Goal: Task Accomplishment & Management: Manage account settings

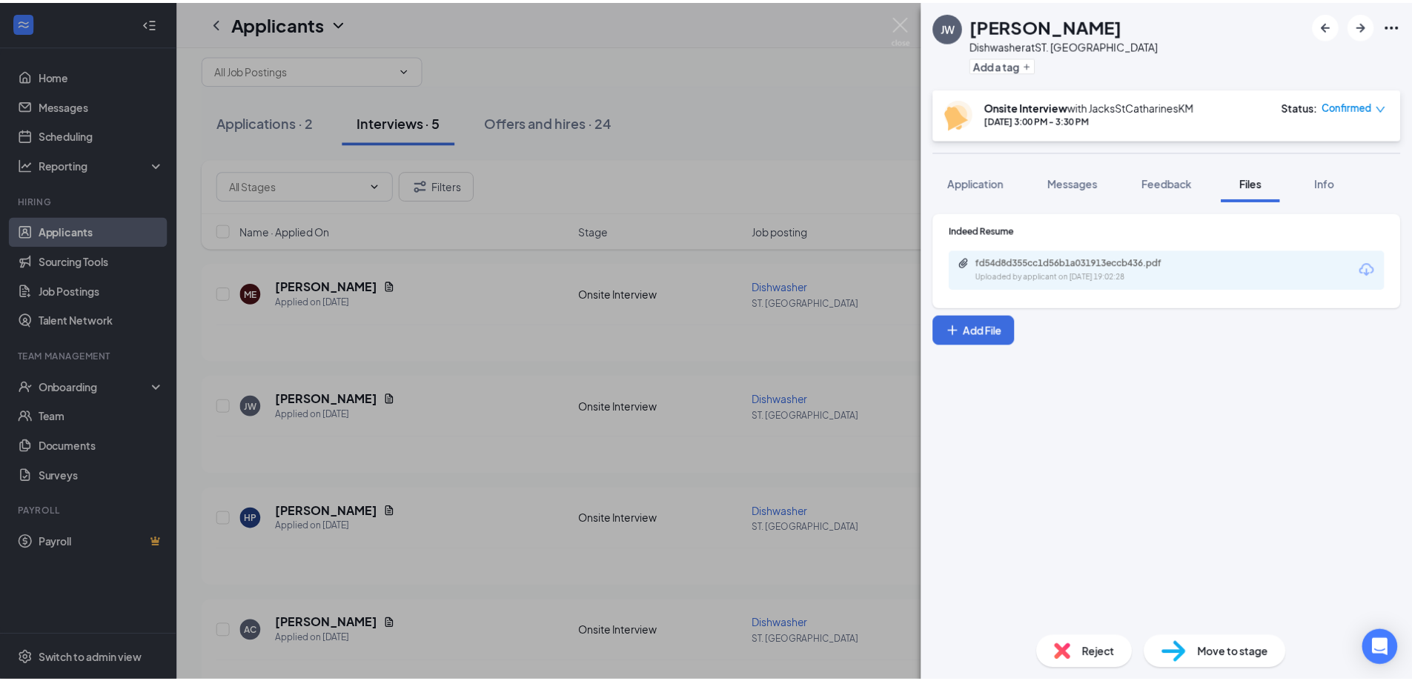
scroll to position [24, 0]
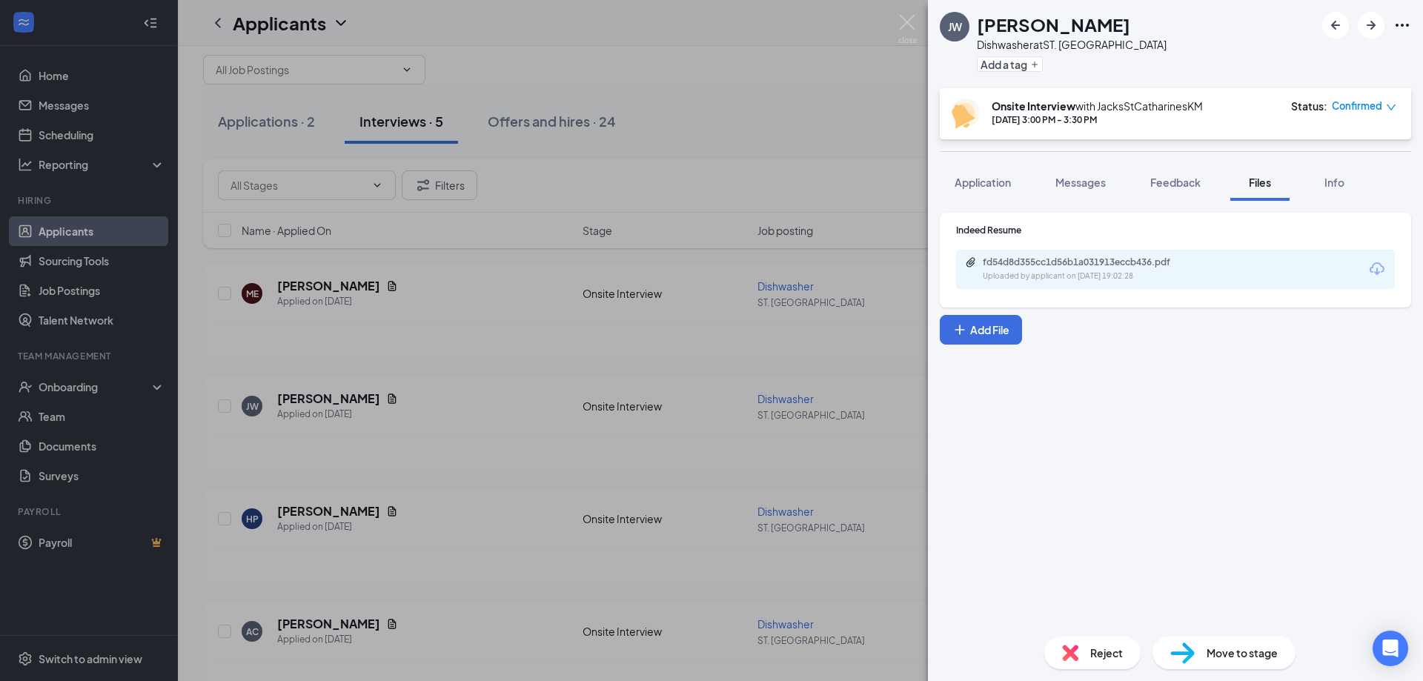
click at [403, 295] on div "JW [PERSON_NAME] Dishwasher at ST. CATHARINES Add a tag Onsite Interview with J…" at bounding box center [711, 340] width 1423 height 681
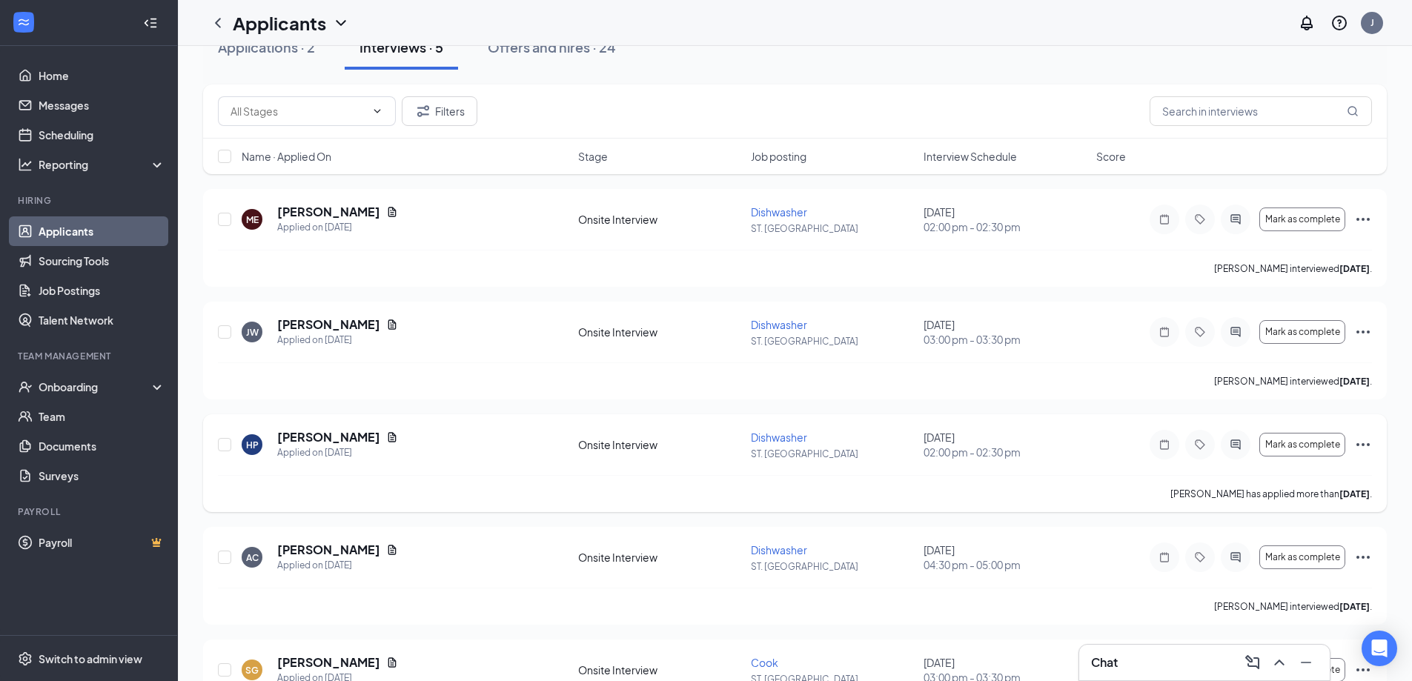
scroll to position [172, 0]
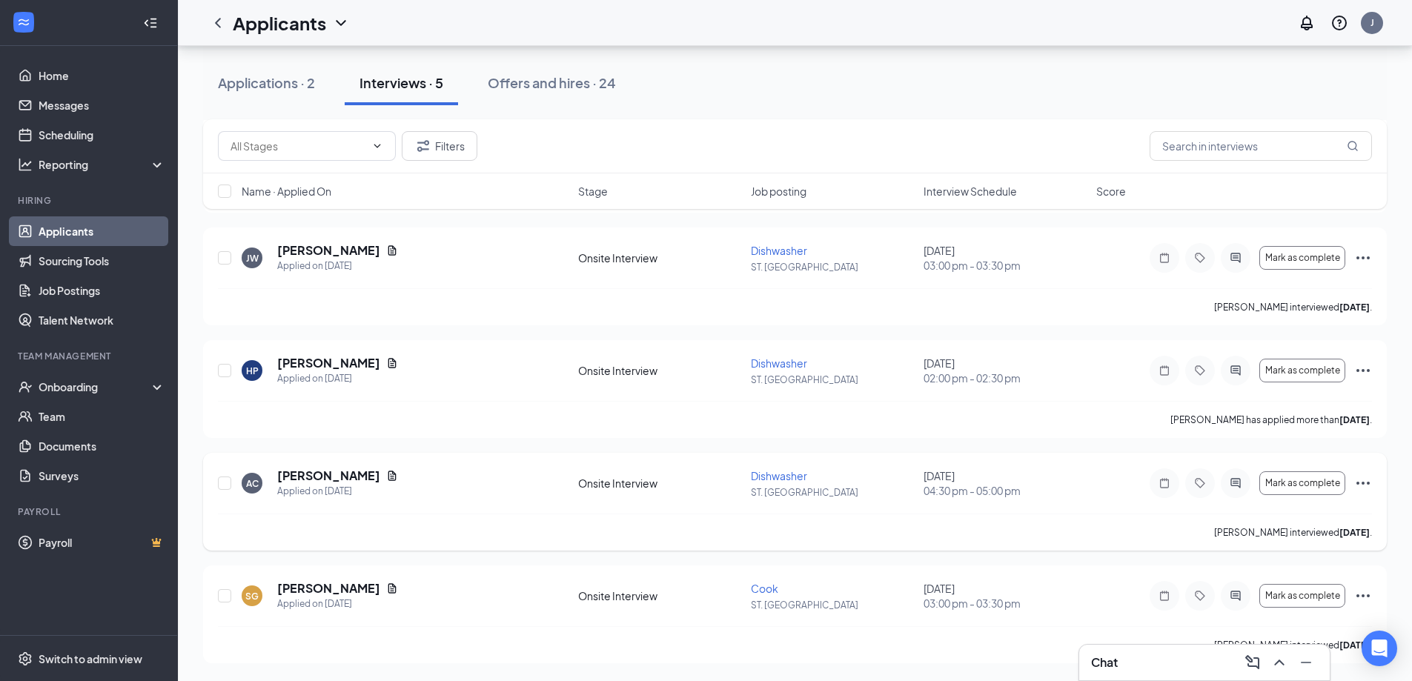
click at [1364, 481] on icon "Ellipses" at bounding box center [1363, 483] width 18 height 18
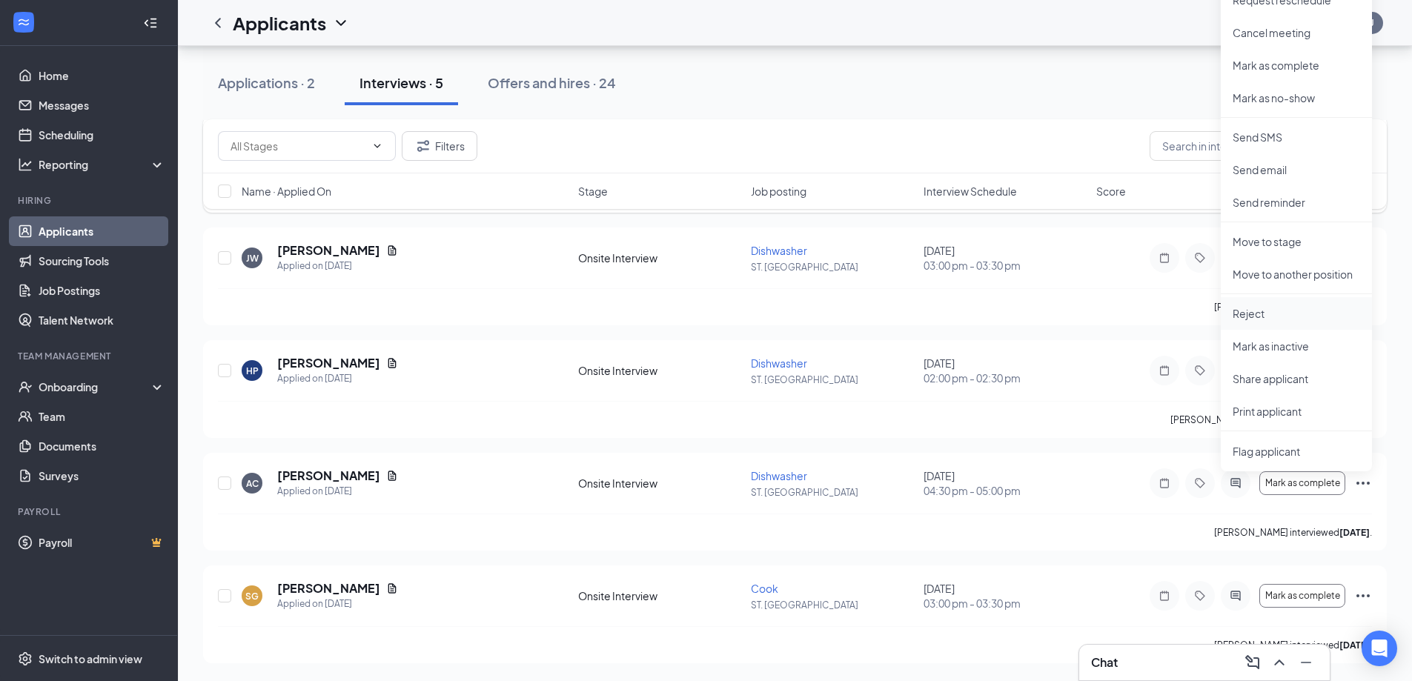
click at [1252, 314] on p "Reject" at bounding box center [1297, 313] width 128 height 15
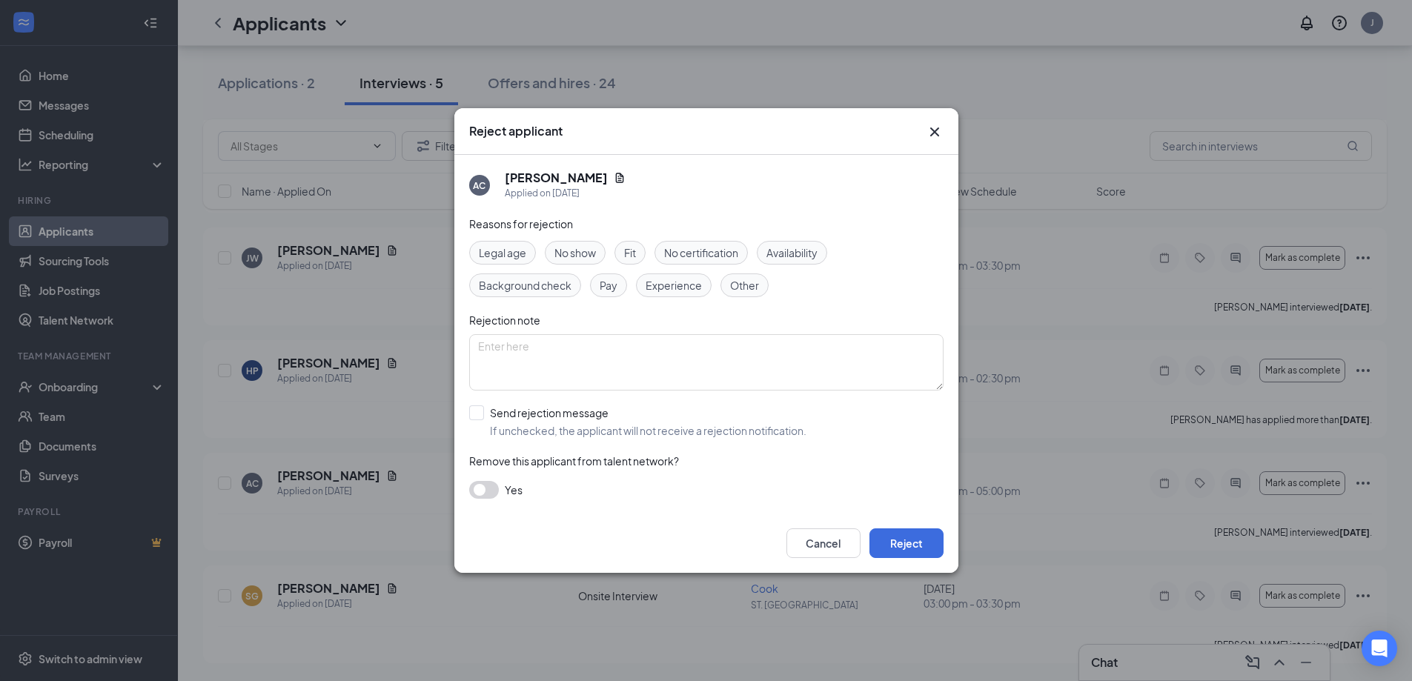
click at [674, 285] on span "Experience" at bounding box center [674, 285] width 56 height 16
click at [921, 550] on button "Reject" at bounding box center [907, 544] width 74 height 30
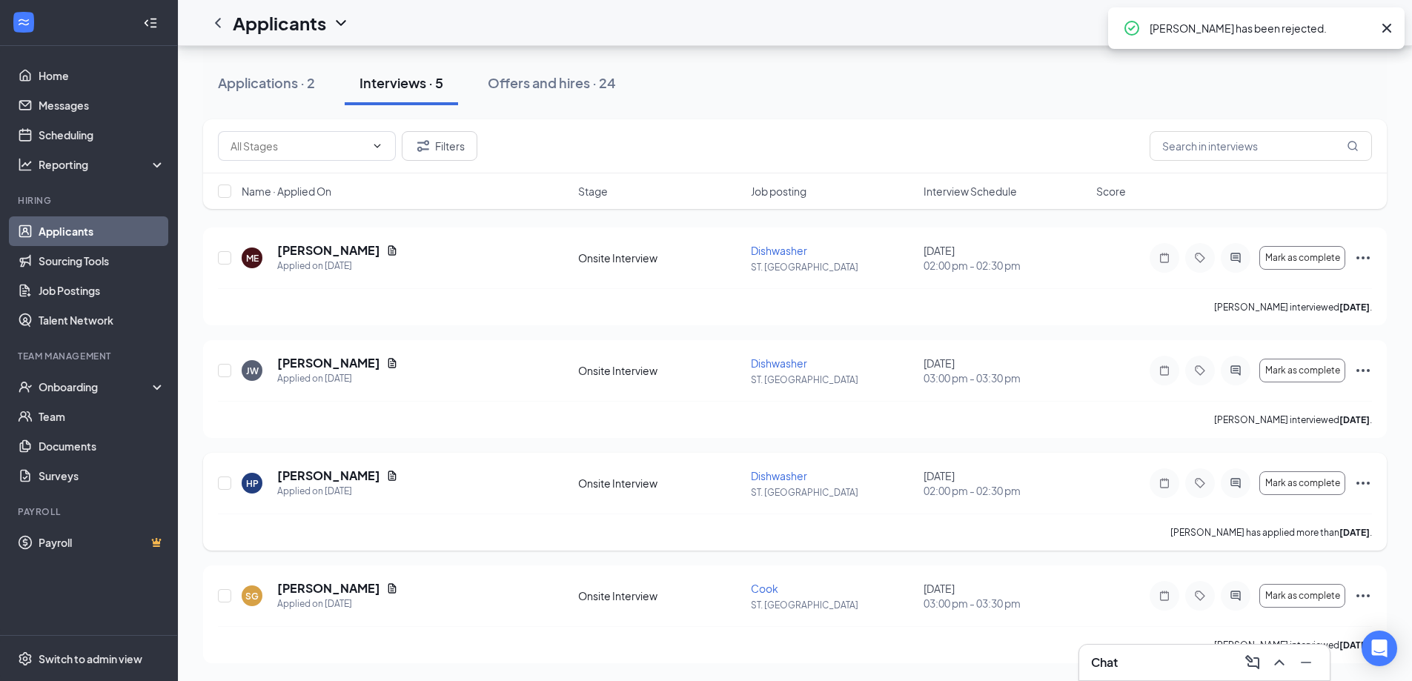
scroll to position [59, 0]
click at [1364, 594] on icon "Ellipses" at bounding box center [1363, 596] width 18 height 18
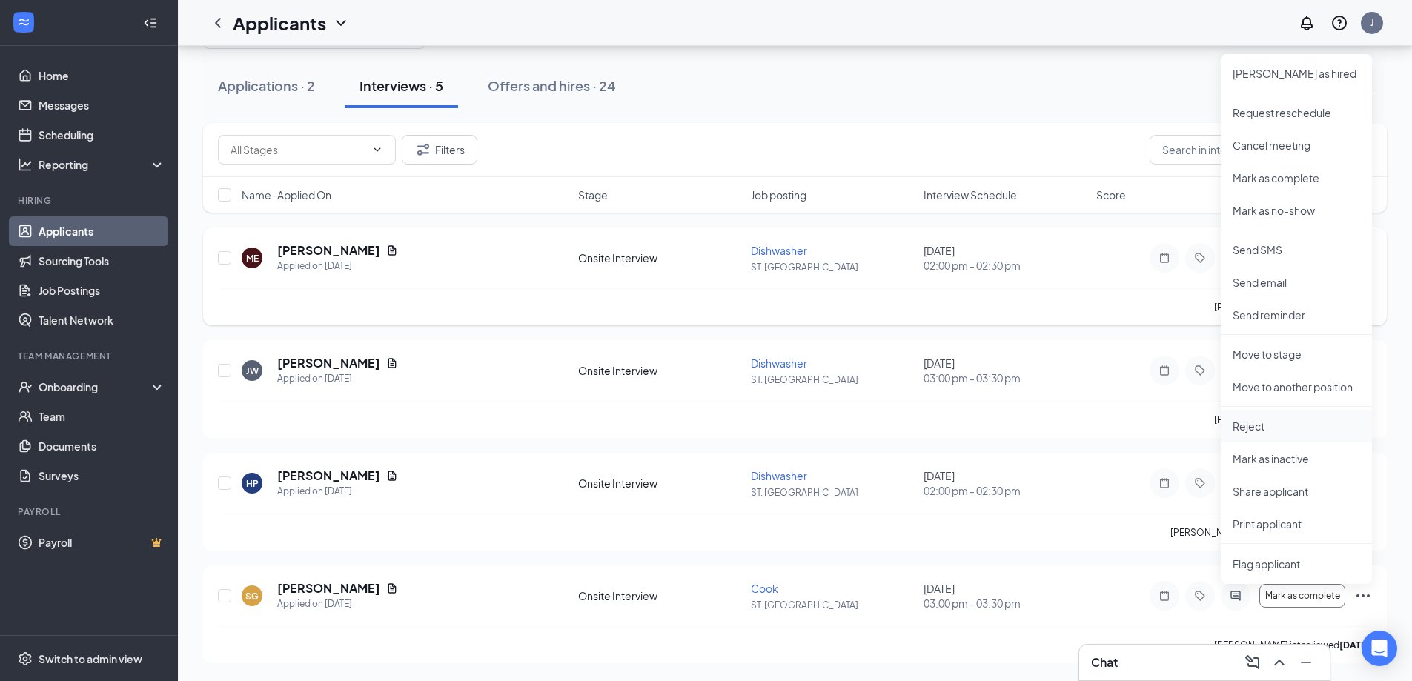
click at [1257, 431] on p "Reject" at bounding box center [1297, 426] width 128 height 15
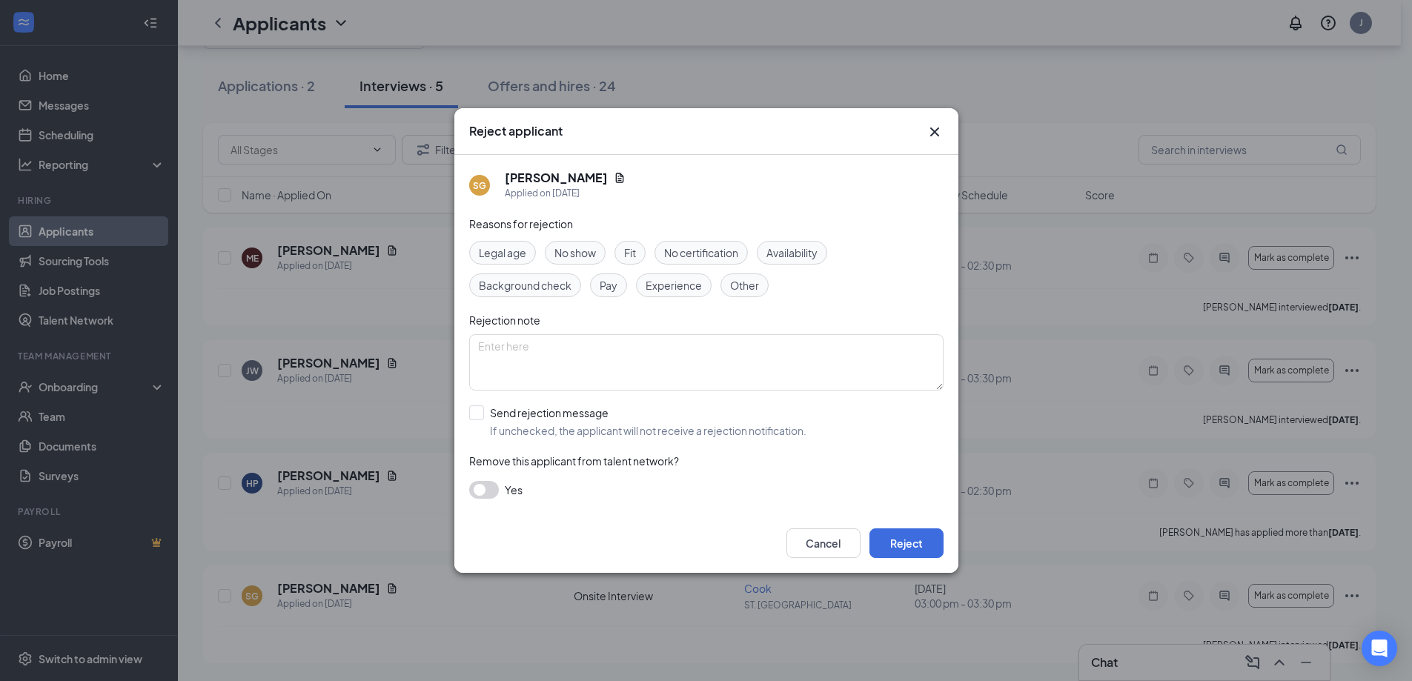
click at [632, 253] on span "Fit" at bounding box center [630, 253] width 12 height 16
click at [911, 546] on button "Reject" at bounding box center [907, 544] width 74 height 30
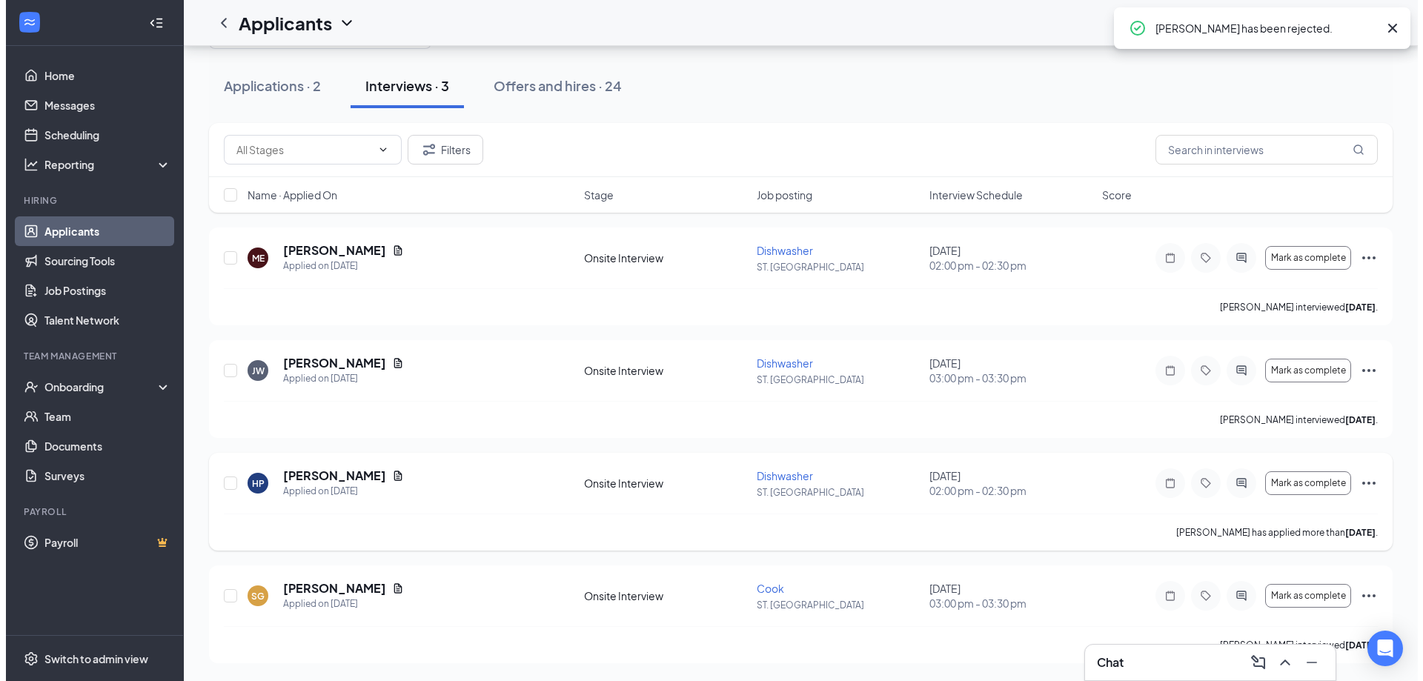
scroll to position [0, 0]
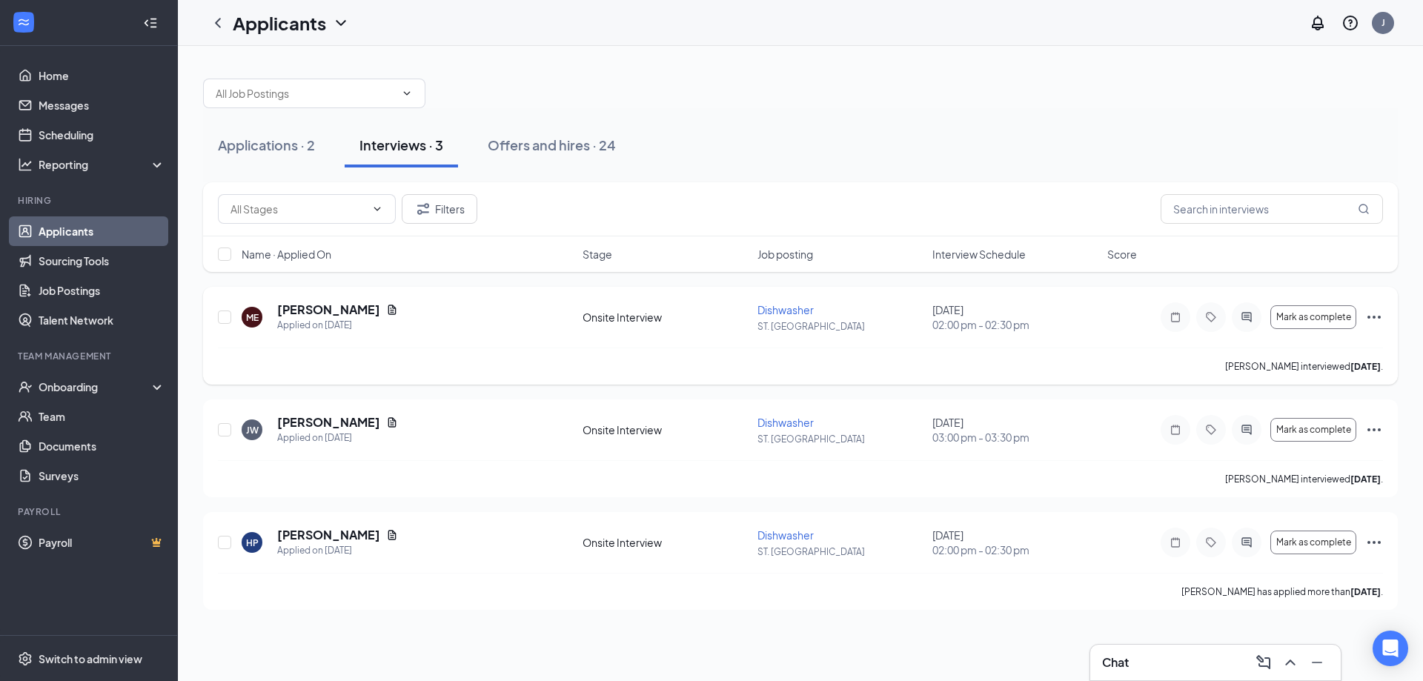
click at [1374, 318] on icon "Ellipses" at bounding box center [1374, 317] width 13 height 3
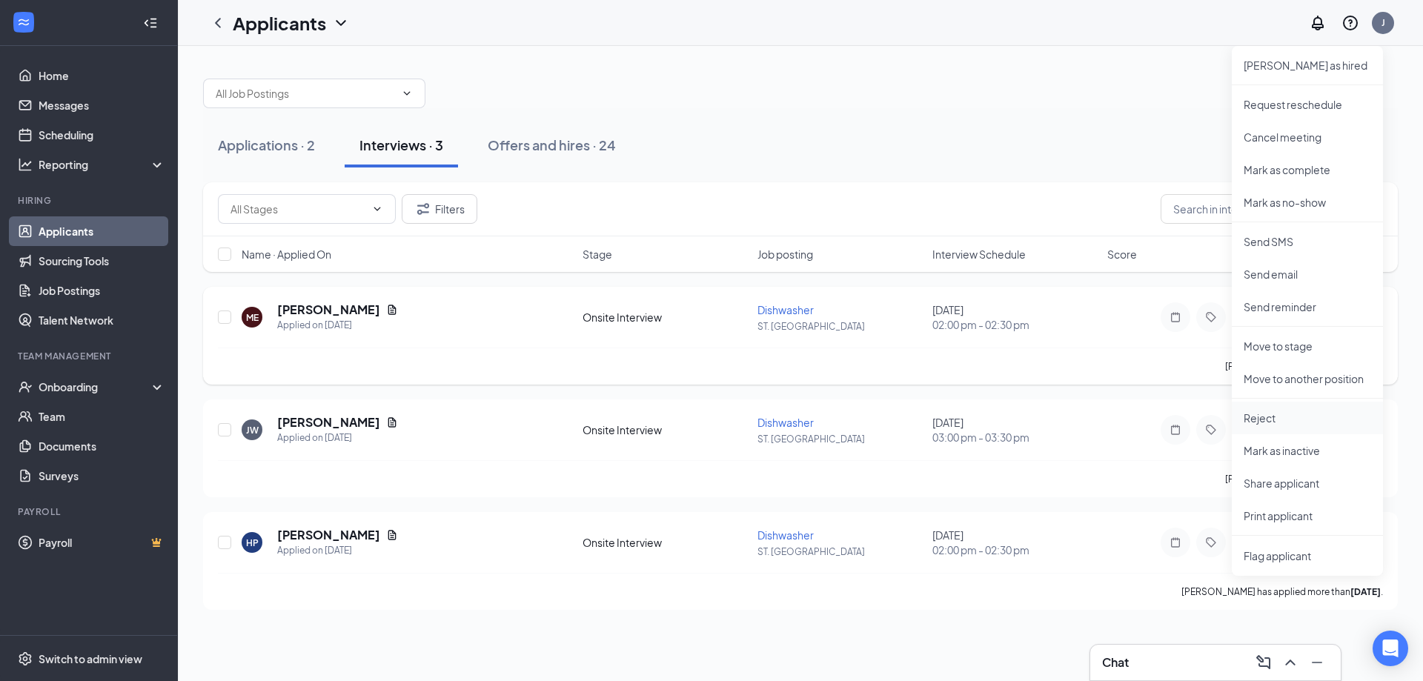
click at [1259, 416] on p "Reject" at bounding box center [1308, 418] width 128 height 15
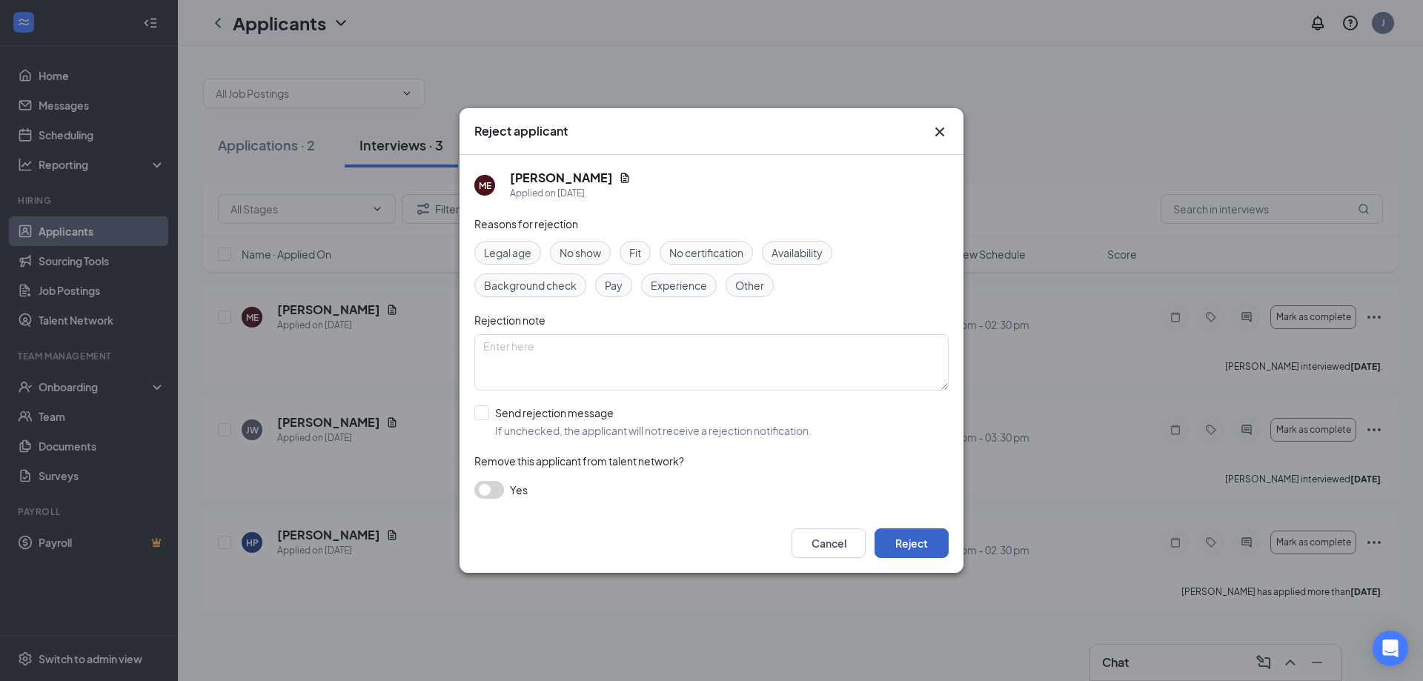
click at [918, 540] on button "Reject" at bounding box center [912, 544] width 74 height 30
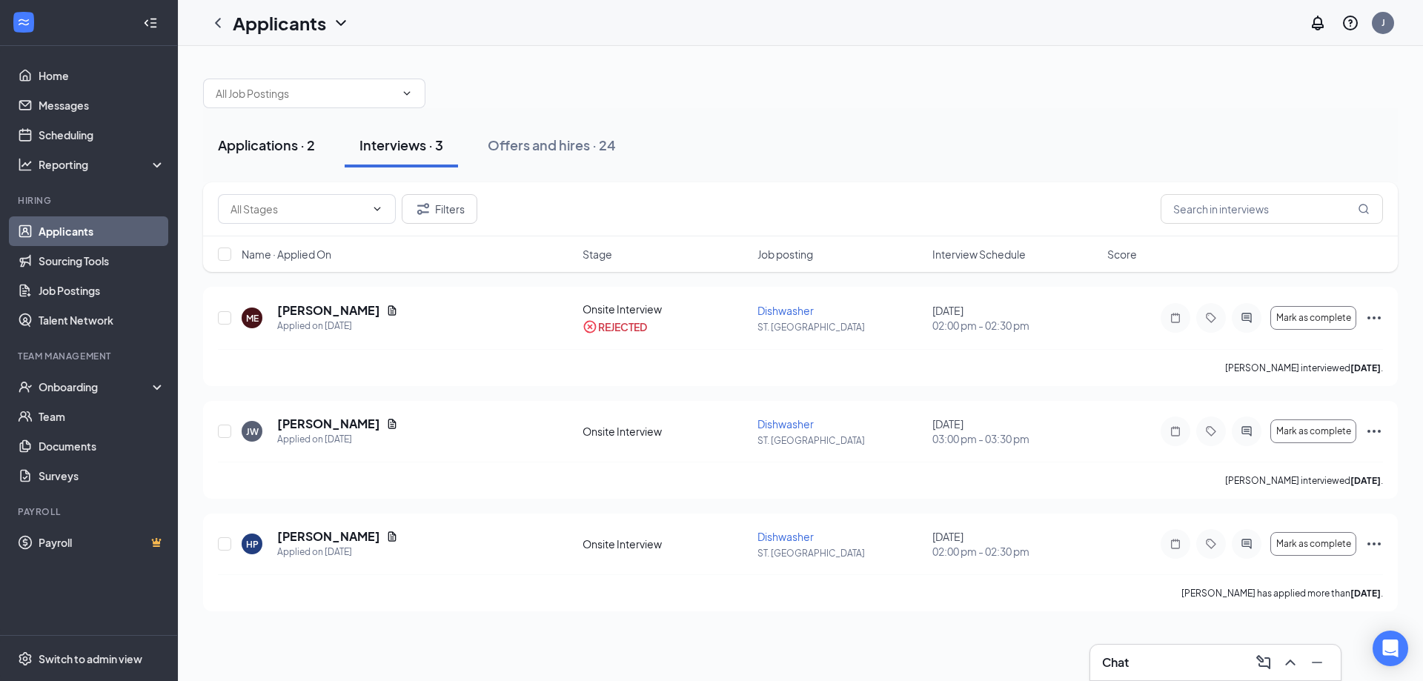
click at [296, 149] on div "Applications · 2" at bounding box center [266, 145] width 97 height 19
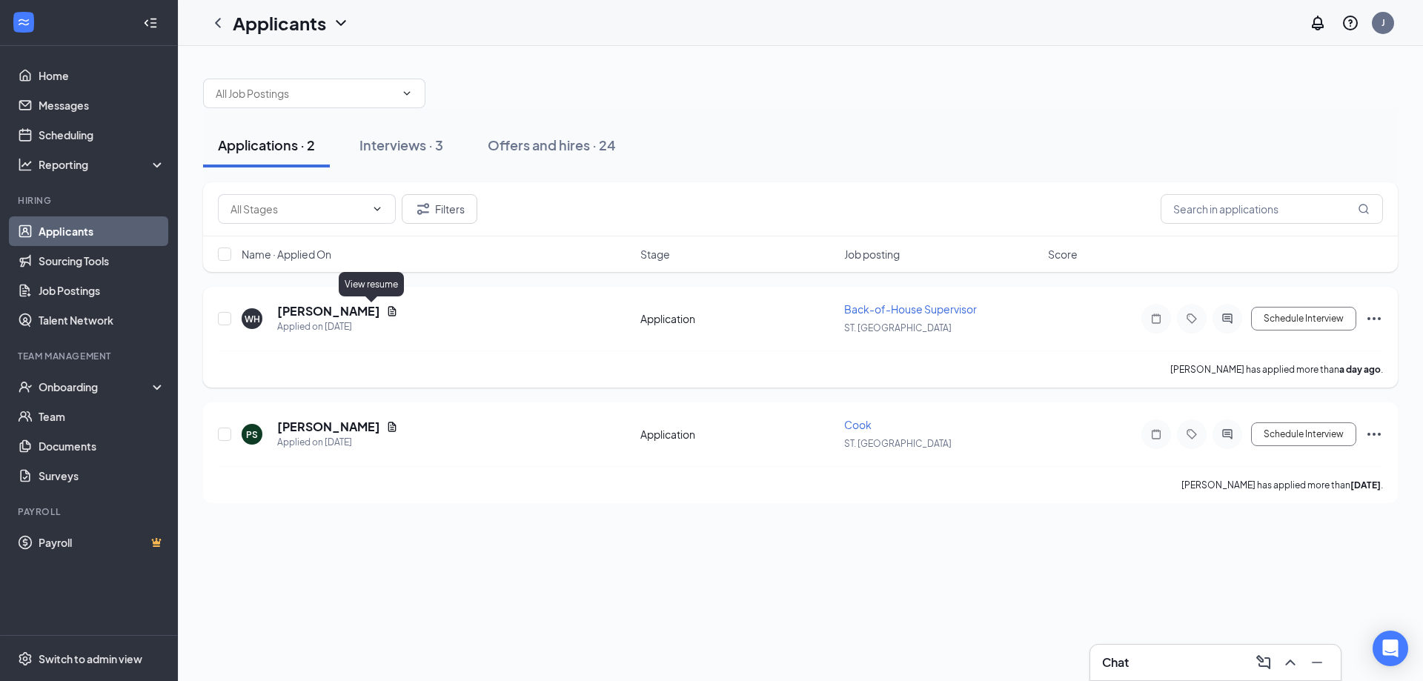
click at [388, 310] on icon "Document" at bounding box center [392, 311] width 8 height 10
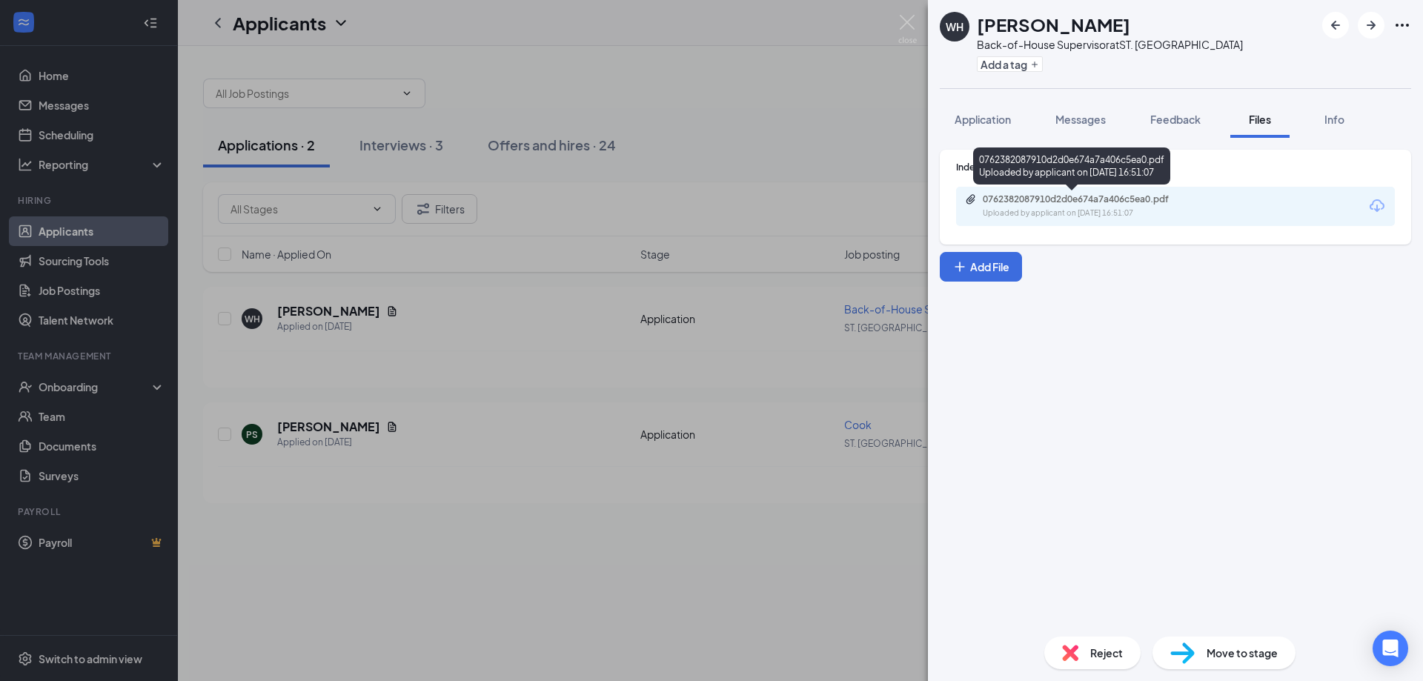
click at [1136, 205] on div "0762382087910d2d0e674a7a406c5ea0.pdf" at bounding box center [1087, 199] width 208 height 12
click at [1089, 655] on div "Reject" at bounding box center [1092, 653] width 96 height 33
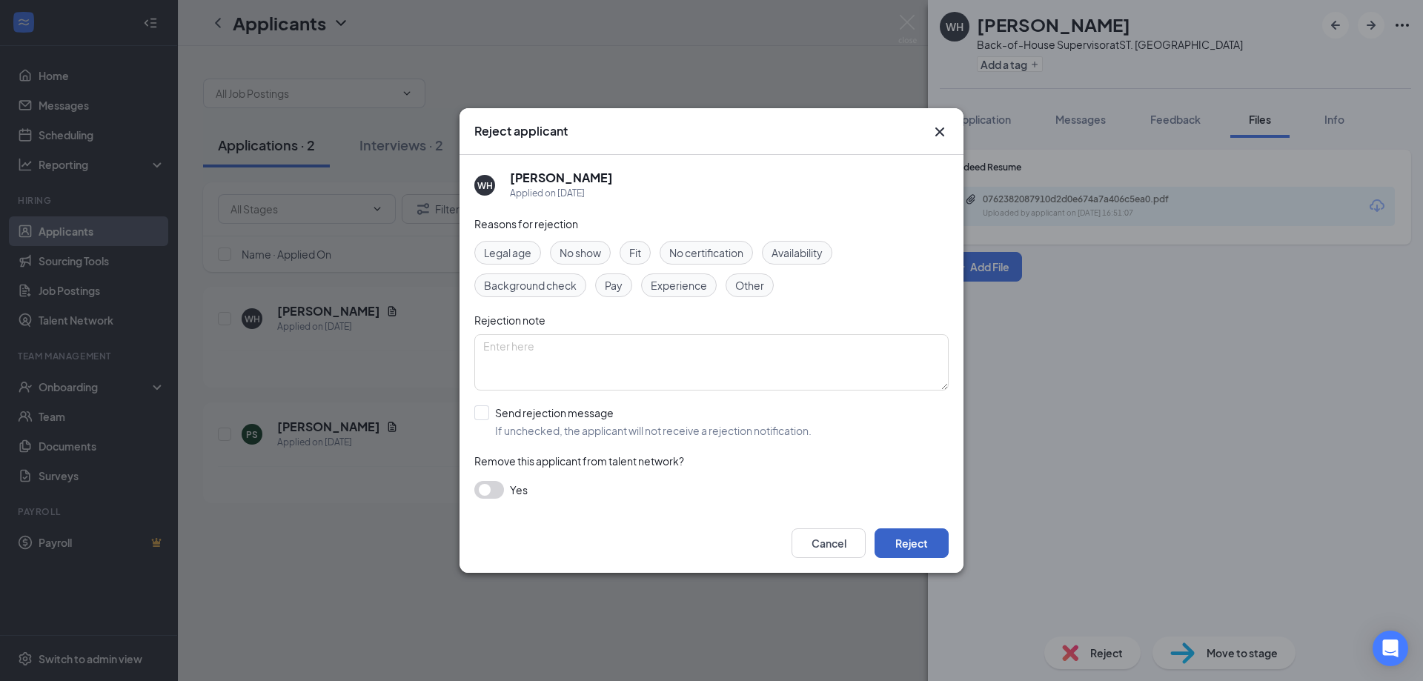
click at [920, 549] on button "Reject" at bounding box center [912, 544] width 74 height 30
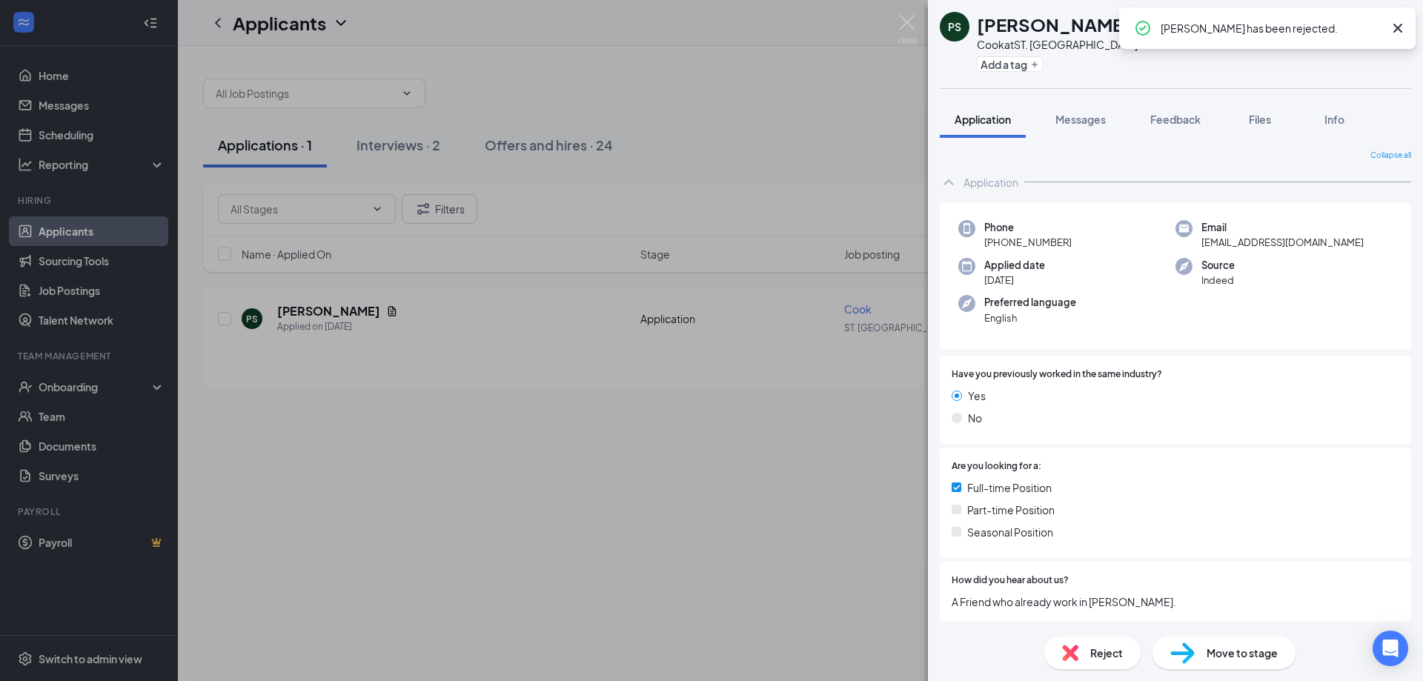
click at [382, 428] on div "PS [PERSON_NAME] [PERSON_NAME] at [GEOGRAPHIC_DATA]. CATHARINES Add a tag Appli…" at bounding box center [711, 340] width 1423 height 681
